Goal: Transaction & Acquisition: Purchase product/service

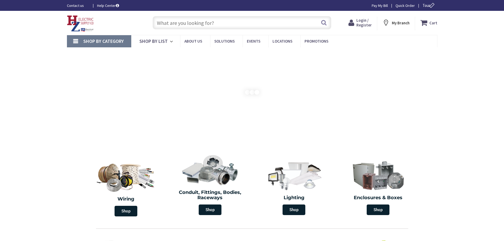
type input "SS710"
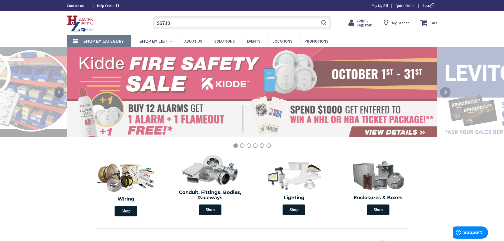
type input "[GEOGRAPHIC_DATA], [STREET_ADDRESS][PERSON_NAME][US_STATE]"
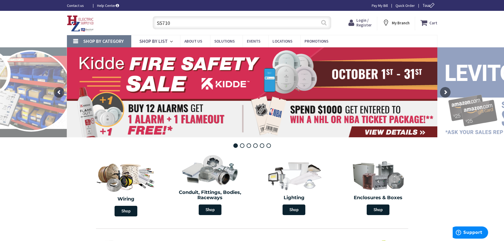
type input "SS710"
click at [324, 24] on button "Search" at bounding box center [324, 23] width 7 height 12
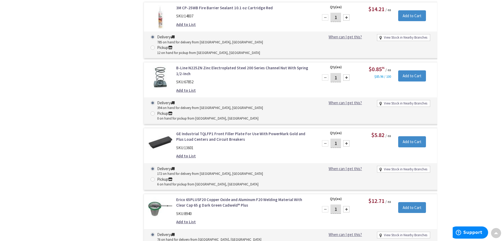
scroll to position [557, 0]
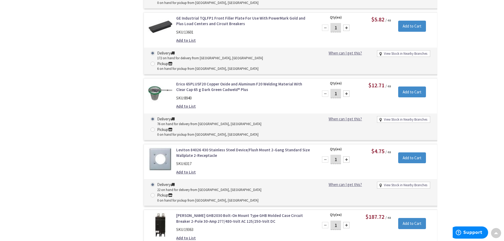
click at [231, 147] on link "Leviton 84026 430 Stainless Steel Device/Flush Mount 2-Gang Standard Size Wallp…" at bounding box center [243, 152] width 135 height 11
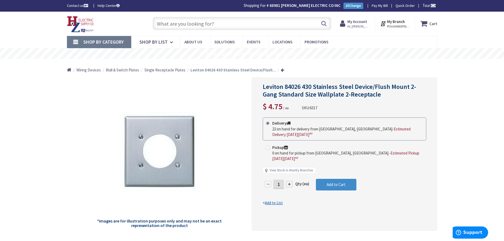
click at [157, 70] on span "Single Receptacle Plates" at bounding box center [165, 70] width 41 height 5
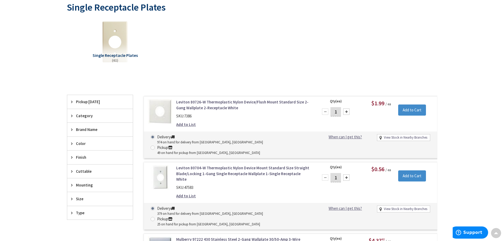
scroll to position [80, 0]
click at [69, 155] on div "Finish" at bounding box center [100, 157] width 66 height 14
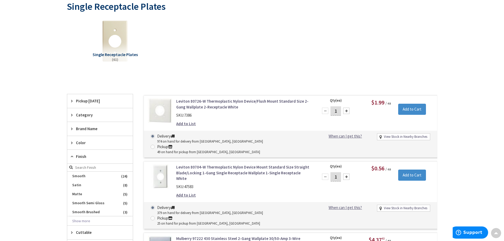
click at [69, 155] on div "Finish" at bounding box center [100, 157] width 66 height 14
click at [73, 212] on icon at bounding box center [73, 212] width 4 height 4
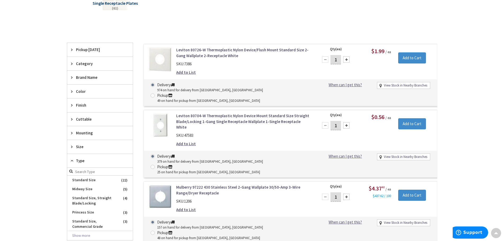
scroll to position [133, 0]
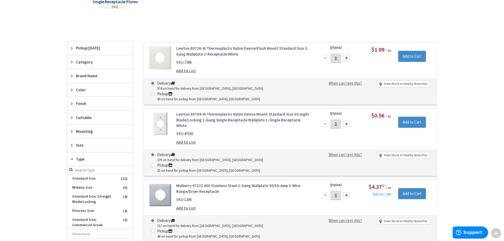
click at [73, 160] on icon at bounding box center [73, 159] width 4 height 4
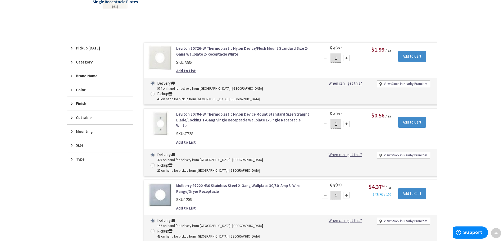
click at [74, 145] on icon at bounding box center [73, 145] width 4 height 4
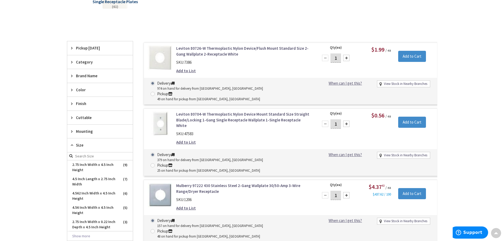
click at [74, 145] on icon at bounding box center [73, 145] width 4 height 4
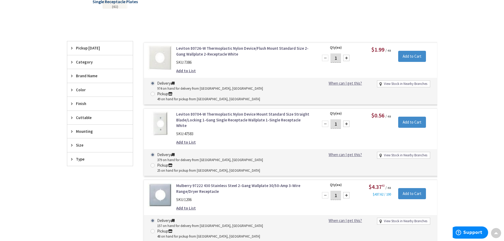
click at [72, 137] on div "Mounting" at bounding box center [100, 132] width 66 height 14
click at [72, 104] on icon at bounding box center [73, 104] width 4 height 4
click at [71, 91] on icon at bounding box center [73, 90] width 4 height 4
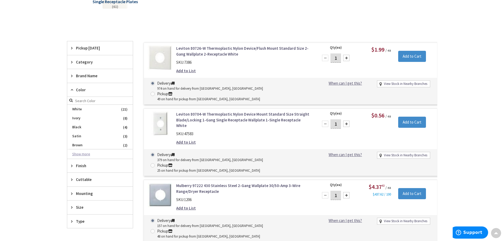
click at [73, 155] on button "Show more" at bounding box center [100, 154] width 66 height 9
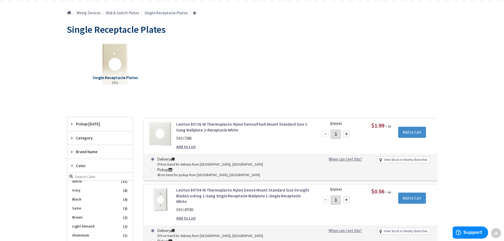
scroll to position [54, 0]
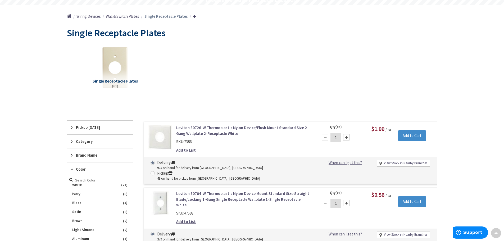
click at [73, 169] on icon at bounding box center [73, 169] width 4 height 4
click at [72, 156] on icon at bounding box center [73, 155] width 4 height 4
click at [83, 177] on span "Leviton" at bounding box center [100, 175] width 66 height 9
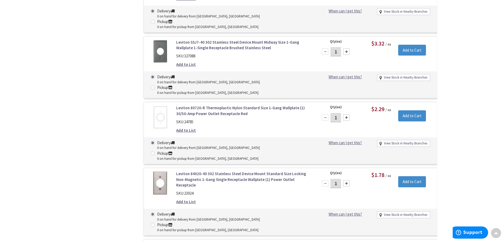
scroll to position [1695, 0]
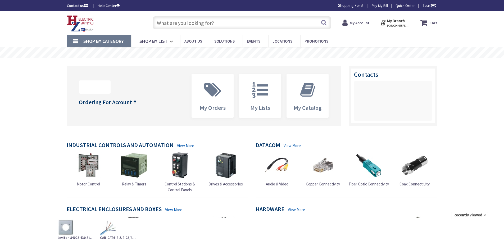
click at [191, 23] on input "text" at bounding box center [242, 22] width 179 height 13
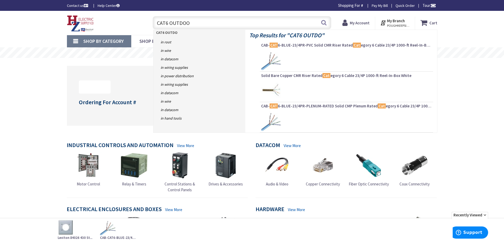
type input "CAT6 OUTDOOR"
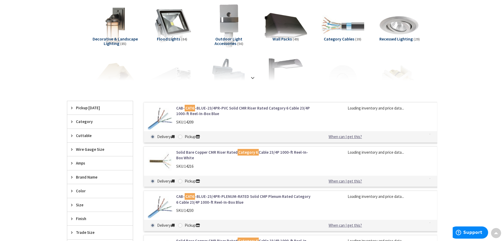
scroll to position [79, 0]
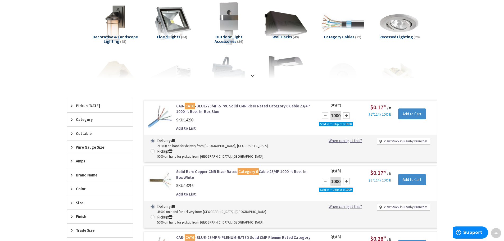
click at [228, 106] on link "CAB- CAT6 -BLUE-23/4PR-PVC Solid CMR Riser Rated Category 6 Cable 23/4P 1000-ft…" at bounding box center [243, 108] width 135 height 11
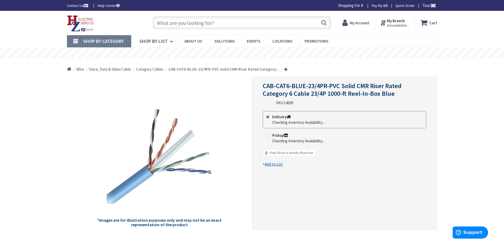
click at [155, 69] on span "Category Cables" at bounding box center [149, 69] width 27 height 5
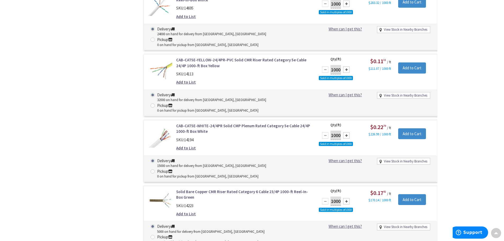
scroll to position [583, 0]
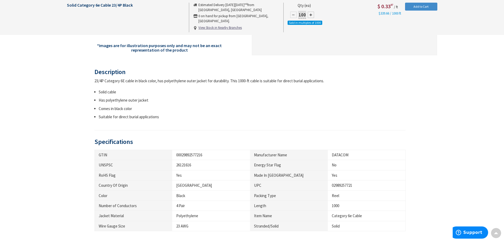
scroll to position [185, 0]
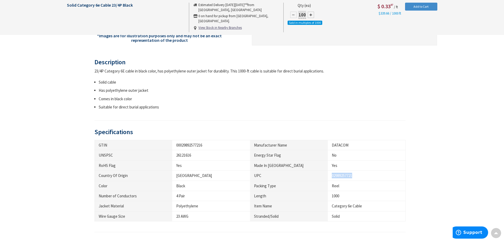
drag, startPoint x: 355, startPoint y: 176, endPoint x: 330, endPoint y: 175, distance: 24.7
click at [330, 175] on td "02989257721" at bounding box center [367, 176] width 78 height 10
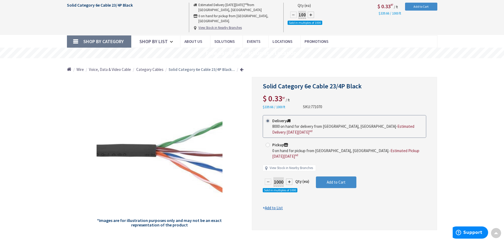
scroll to position [0, 0]
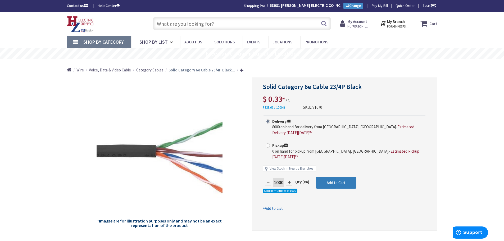
click at [333, 180] on span "Add to Cart" at bounding box center [336, 182] width 19 height 5
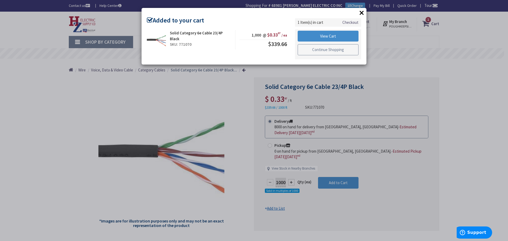
click at [307, 50] on link "Continue Shopping" at bounding box center [328, 49] width 61 height 11
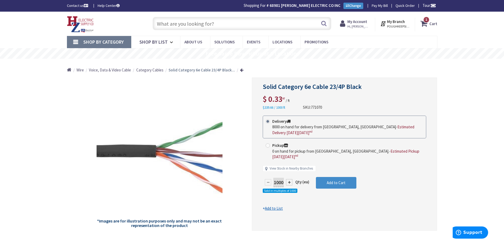
click at [201, 25] on input "text" at bounding box center [242, 23] width 179 height 13
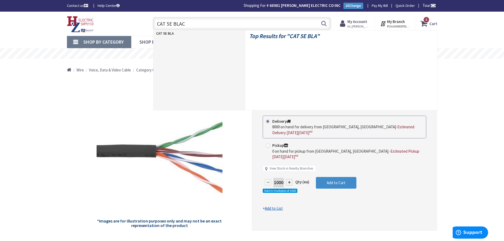
type input "CAT 5E BLACK"
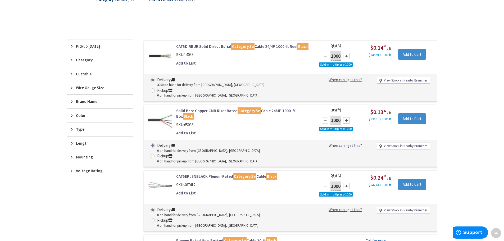
scroll to position [106, 0]
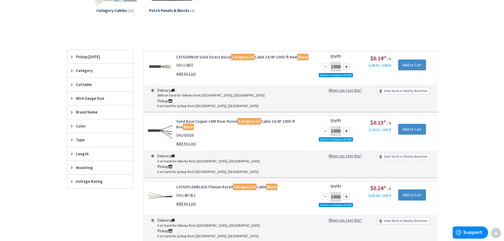
click at [347, 70] on div "1000" at bounding box center [336, 66] width 32 height 11
click at [347, 68] on div at bounding box center [346, 67] width 6 height 6
type input "3000"
click at [406, 67] on input "Add to Cart" at bounding box center [413, 65] width 28 height 11
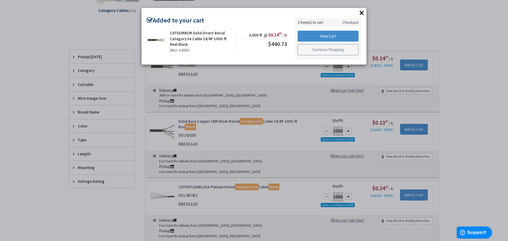
click at [315, 52] on link "Continue Shopping" at bounding box center [328, 49] width 61 height 11
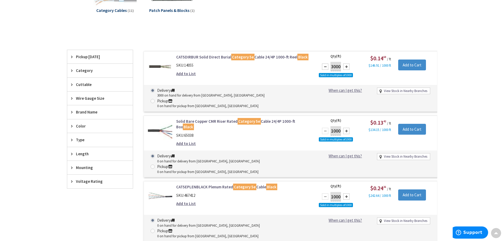
scroll to position [0, 0]
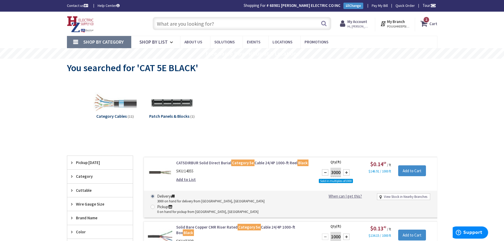
click at [251, 26] on input "text" at bounding box center [242, 23] width 179 height 13
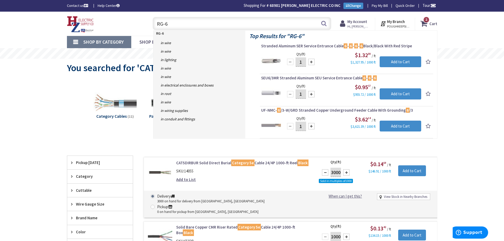
type input "RG-6"
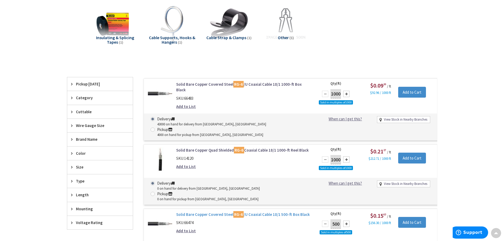
scroll to position [132, 0]
click at [253, 82] on link "Solid Bare Copper Covered Steel RG-6 /U Coaxial Cable 18/1 1000-ft Box Black" at bounding box center [243, 86] width 135 height 11
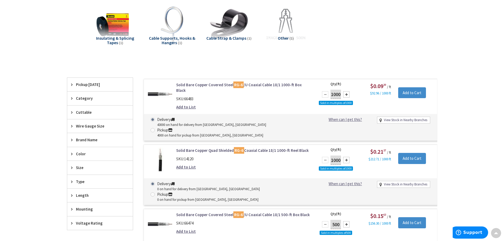
scroll to position [133, 0]
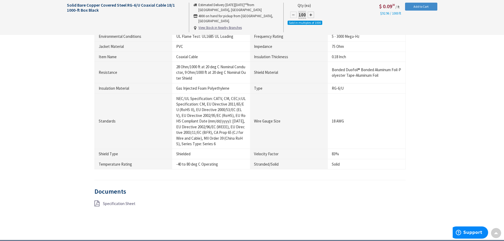
scroll to position [372, 0]
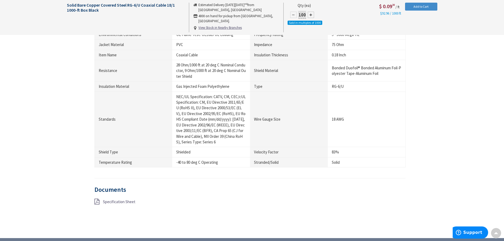
click at [126, 201] on span "Specification Sheet" at bounding box center [119, 201] width 33 height 5
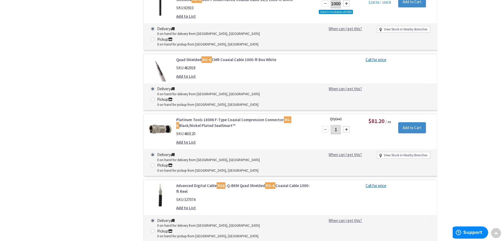
scroll to position [1537, 0]
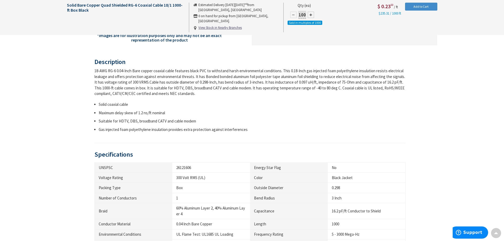
scroll to position [186, 0]
